Goal: Transaction & Acquisition: Purchase product/service

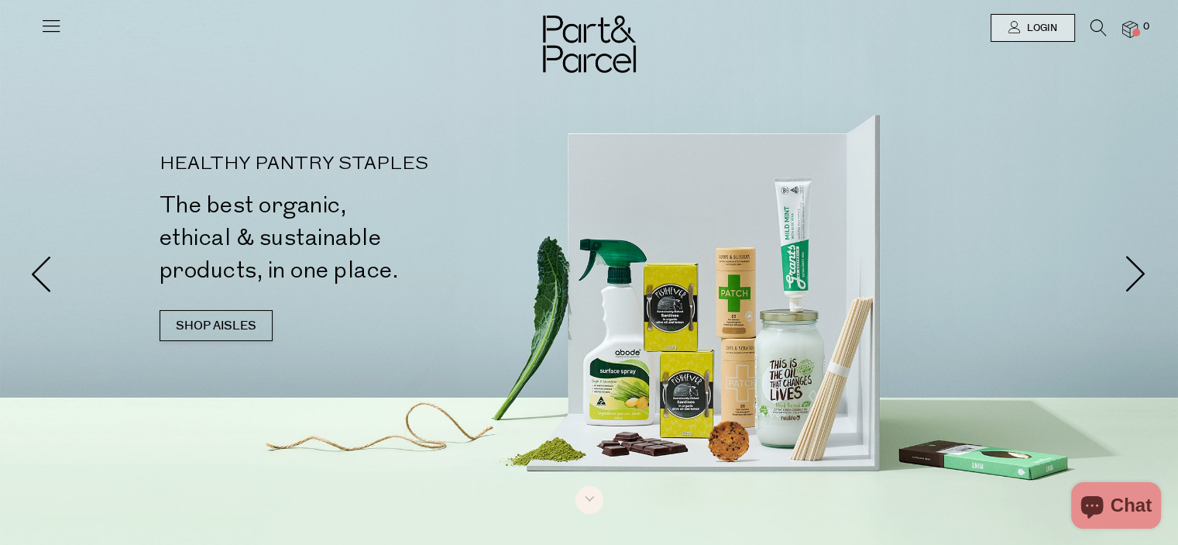
click at [56, 40] on link at bounding box center [51, 32] width 22 height 16
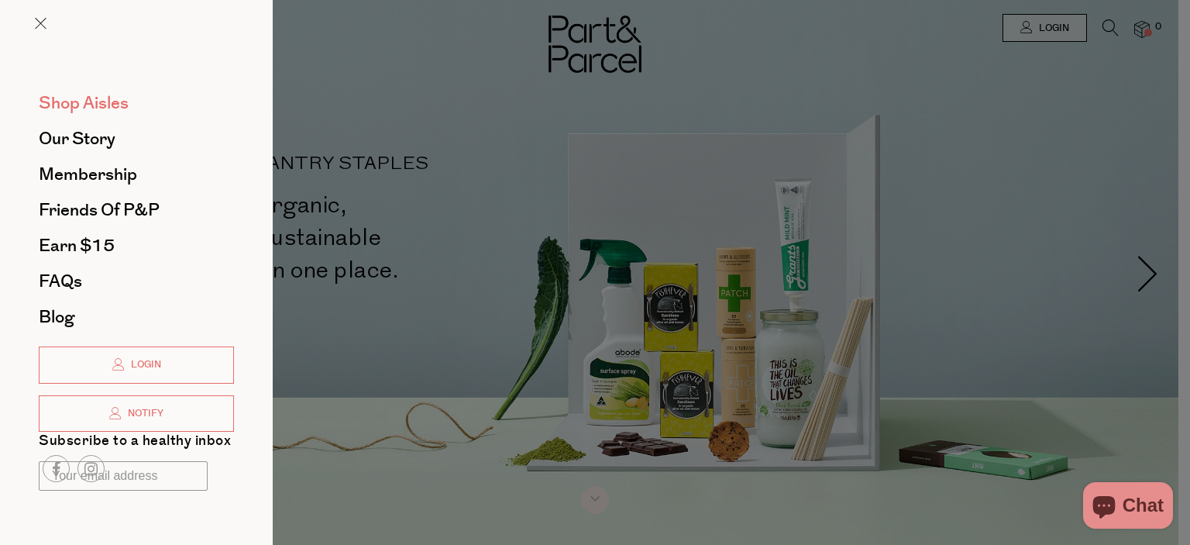
click at [95, 99] on span "Shop Aisles" at bounding box center [84, 103] width 90 height 25
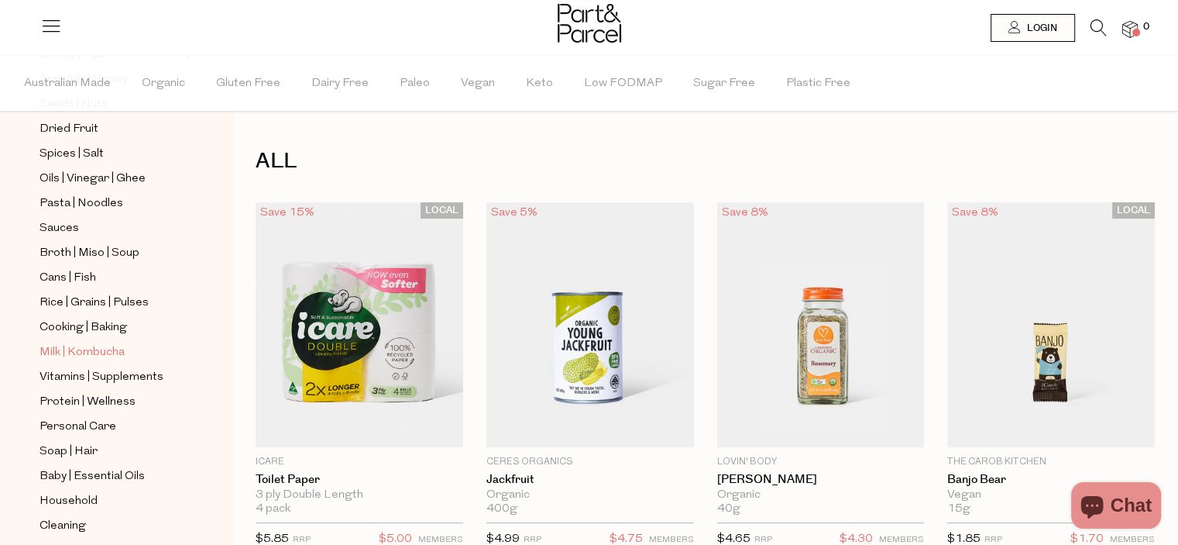
scroll to position [425, 0]
click at [93, 126] on span "Dried Fruit" at bounding box center [69, 131] width 59 height 19
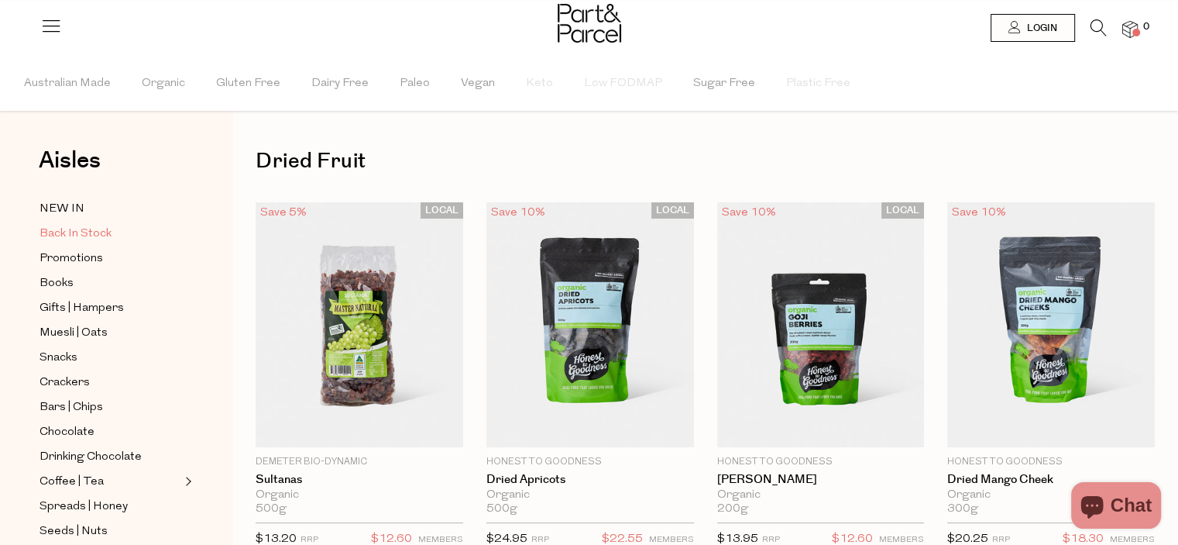
click at [99, 228] on span "Back In Stock" at bounding box center [76, 234] width 72 height 19
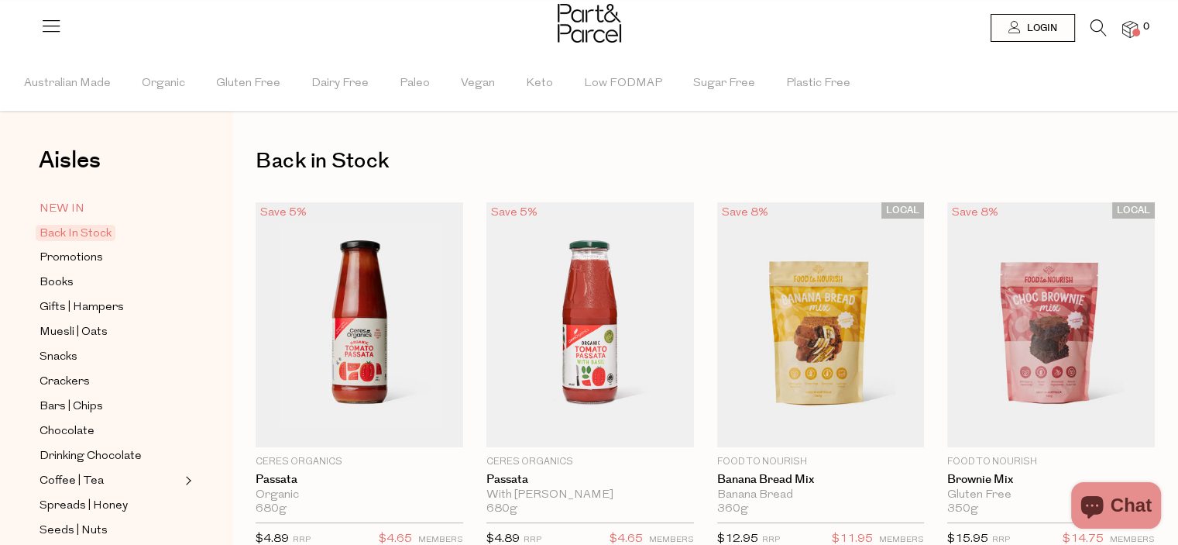
click at [65, 210] on span "NEW IN" at bounding box center [62, 209] width 45 height 19
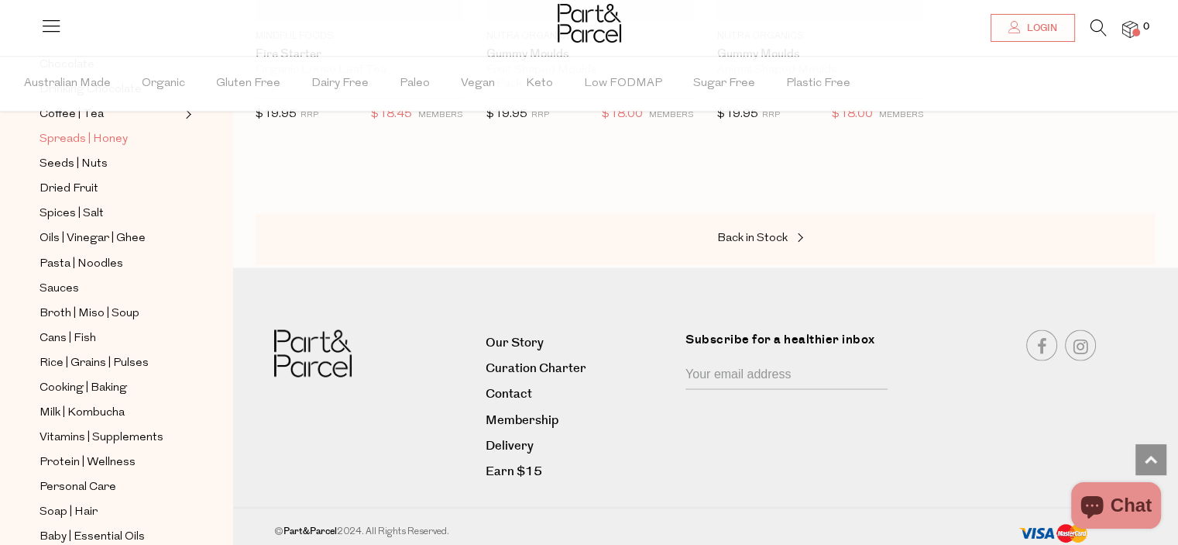
scroll to position [284, 0]
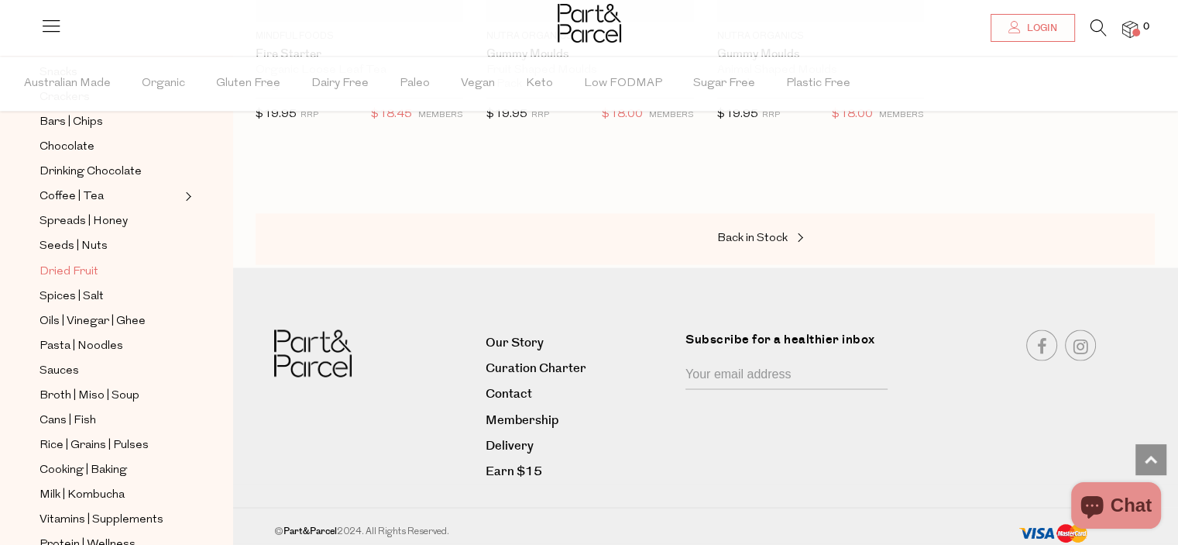
click at [82, 265] on span "Dried Fruit" at bounding box center [69, 271] width 59 height 19
